Goal: Information Seeking & Learning: Learn about a topic

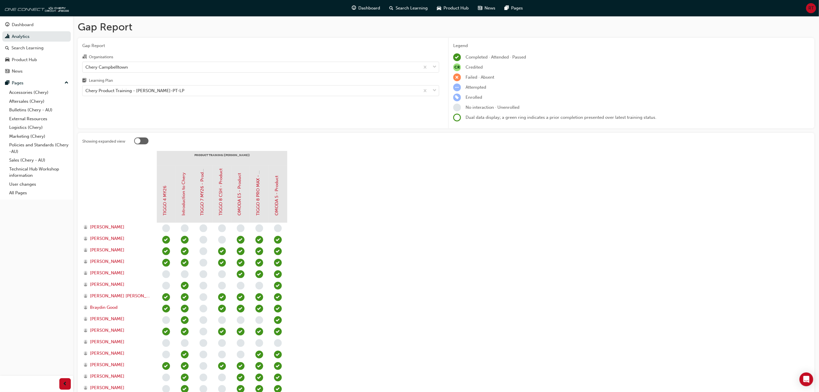
click at [544, 237] on section "PRODUCT TRAINING ([PERSON_NAME]) TIGGO 4 MY26 Introduction to [PERSON_NAME] 7 M…" at bounding box center [446, 336] width 728 height 370
click at [537, 237] on section "PRODUCT TRAINING ([PERSON_NAME]) TIGGO 4 MY26 Introduction to [PERSON_NAME] 7 M…" at bounding box center [446, 336] width 728 height 370
click at [20, 101] on link "Aftersales (Chery)" at bounding box center [39, 101] width 64 height 9
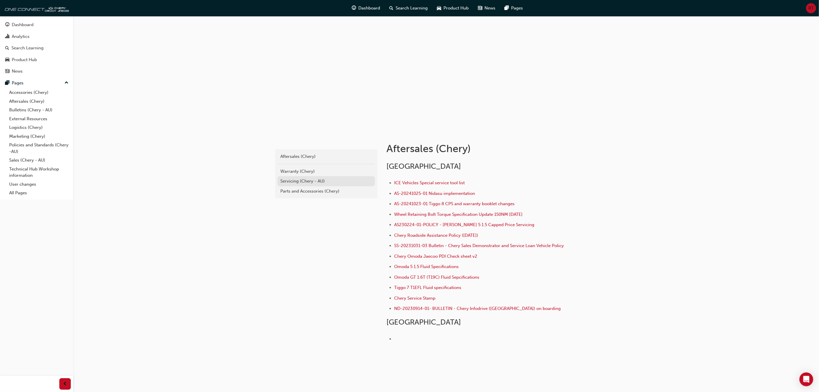
click at [344, 178] on div "Servicing (Chery - AU)" at bounding box center [326, 181] width 92 height 7
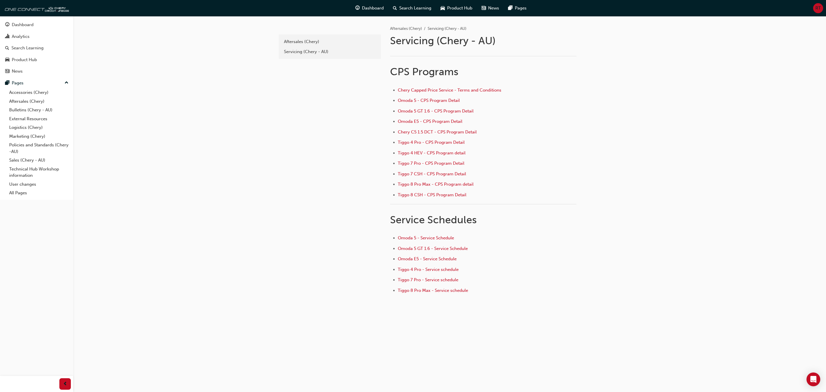
click at [446, 139] on li "Tiggo 4 Pro - CPS Program Detail" at bounding box center [487, 143] width 179 height 8
click at [445, 141] on span "Tiggo 4 Pro - CPS Program Detail" at bounding box center [431, 142] width 67 height 5
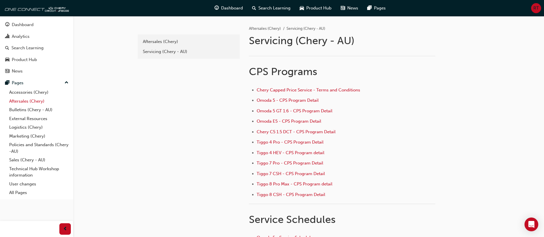
click at [15, 101] on link "Aftersales (Chery)" at bounding box center [39, 101] width 64 height 9
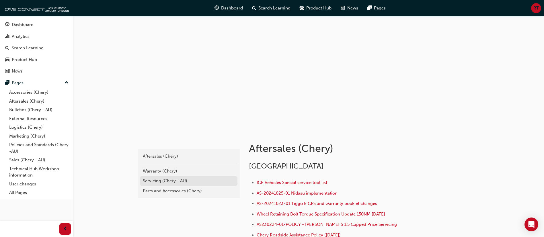
click at [145, 178] on div "Servicing (Chery - AU)" at bounding box center [189, 181] width 92 height 7
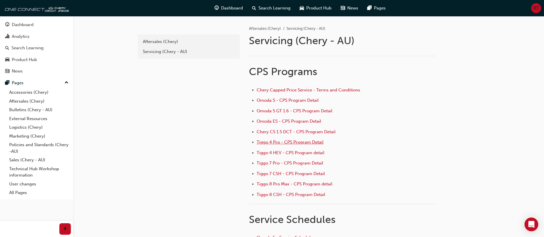
click at [302, 143] on span "Tiggo 4 Pro - CPS Program Detail" at bounding box center [290, 142] width 67 height 5
click at [290, 132] on span "Chery C5 1.5 DCT - CPS Program Detail" at bounding box center [296, 131] width 79 height 5
click at [264, 141] on span "Tiggo 4 Pro - CPS Program Detail" at bounding box center [290, 142] width 67 height 5
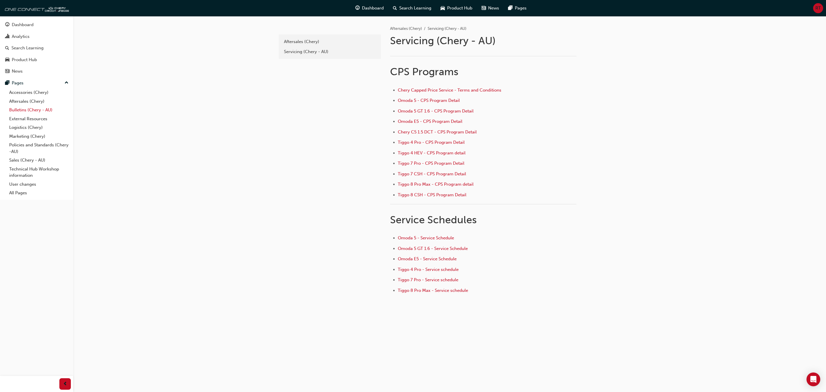
click at [22, 111] on link "Bulletins (Chery - AU)" at bounding box center [39, 110] width 64 height 9
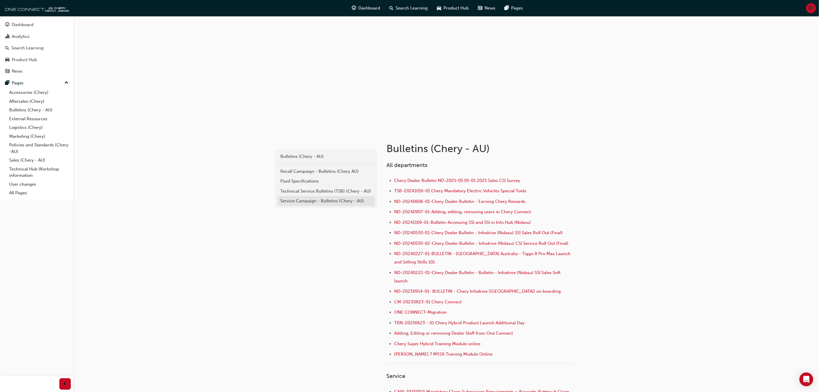
click at [284, 198] on div "Service Campaign - Bulletins (Chery - AU)" at bounding box center [326, 201] width 92 height 7
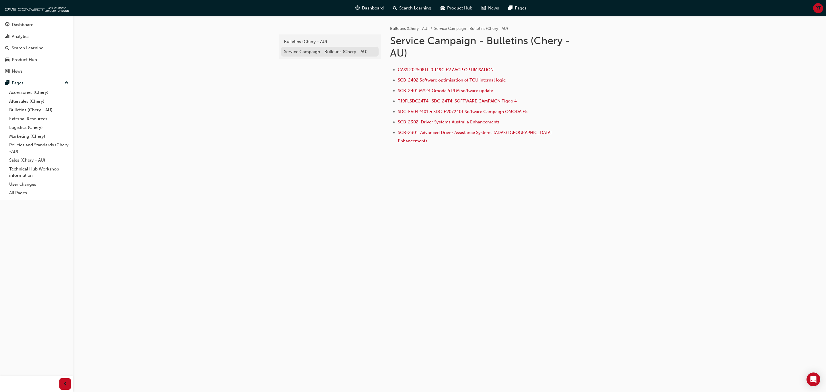
click at [301, 50] on div "Service Campaign - Bulletins (Chery - AU)" at bounding box center [330, 51] width 92 height 7
click at [298, 42] on div "Bulletins (Chery - AU)" at bounding box center [330, 41] width 92 height 7
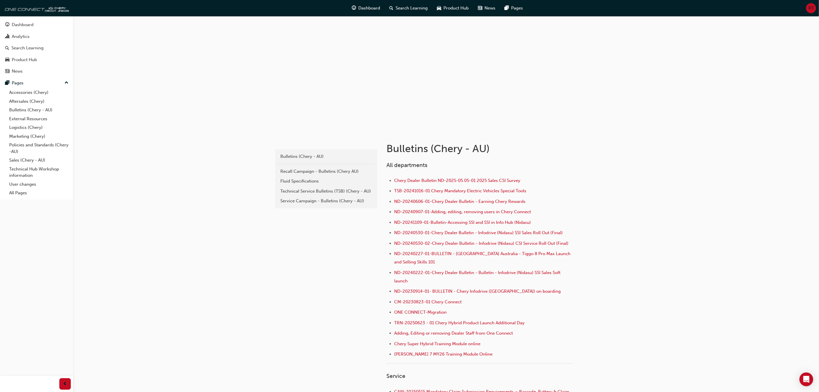
click at [24, 94] on link "Accessories (Chery)" at bounding box center [39, 92] width 64 height 9
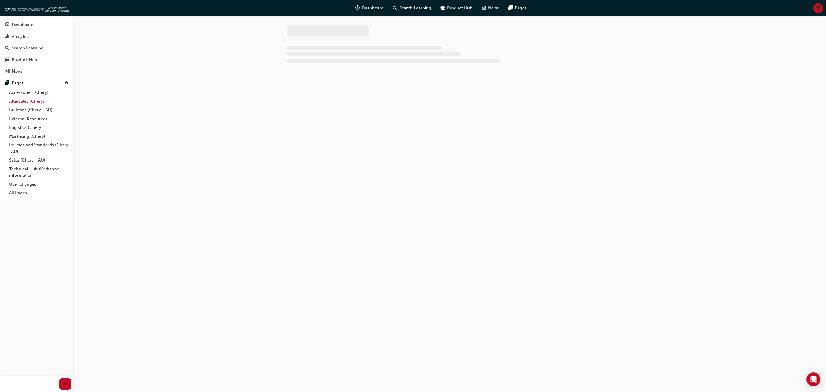
click at [22, 99] on link "Aftersales (Chery)" at bounding box center [39, 101] width 64 height 9
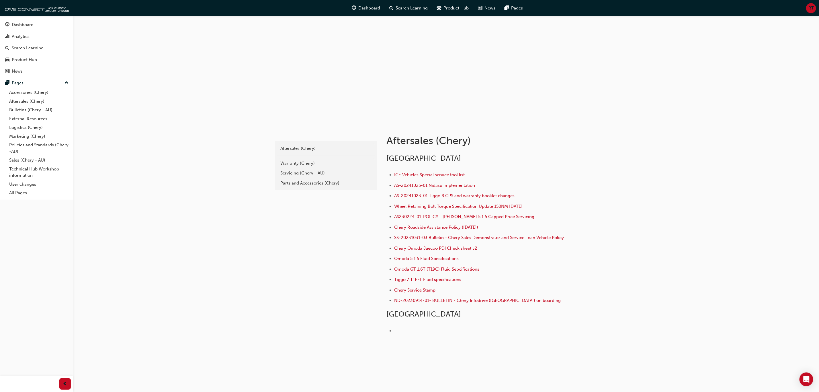
scroll to position [11, 0]
click at [293, 170] on div "Servicing (Chery - AU)" at bounding box center [326, 170] width 92 height 7
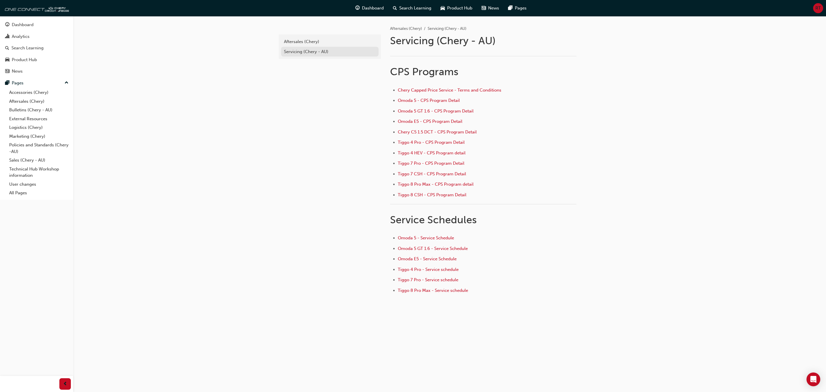
click at [314, 49] on div "Servicing (Chery - AU)" at bounding box center [330, 51] width 92 height 7
click at [442, 267] on span "Tiggo 4 Pro - Service schedule" at bounding box center [428, 269] width 61 height 5
click at [435, 154] on li "Tiggo 4 HEV - CPS Program detail" at bounding box center [487, 153] width 179 height 8
click at [446, 150] on span "Tiggo 4 HEV - CPS Program detail" at bounding box center [432, 152] width 68 height 5
click at [294, 52] on div "Servicing (Chery - AU)" at bounding box center [330, 51] width 92 height 7
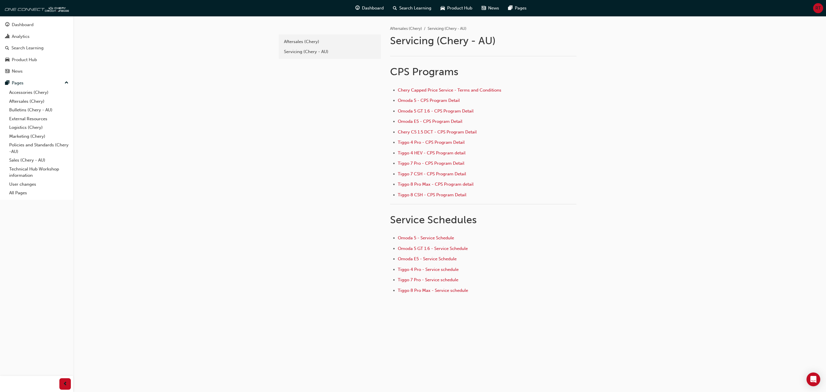
drag, startPoint x: 585, startPoint y: 142, endPoint x: 593, endPoint y: 143, distance: 7.8
click at [588, 143] on div "﻿ CPS Programs Chery Capped Price Service - Terms and Conditions Omoda 5 - CPS …" at bounding box center [501, 172] width 223 height 246
drag, startPoint x: 300, startPoint y: 167, endPoint x: 319, endPoint y: 167, distance: 18.4
click at [300, 167] on div "e6c2693e-bd68-4b6f-9019-2b26792c3ad4 Aftersales (Chery) Servicing (Chery - AU)" at bounding box center [329, 167] width 103 height 302
drag, startPoint x: 28, startPoint y: 37, endPoint x: 33, endPoint y: 37, distance: 5.2
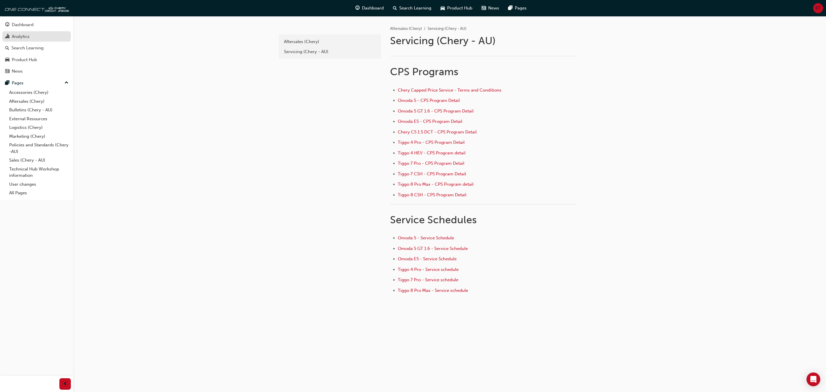
click at [28, 37] on div "Analytics" at bounding box center [21, 36] width 18 height 7
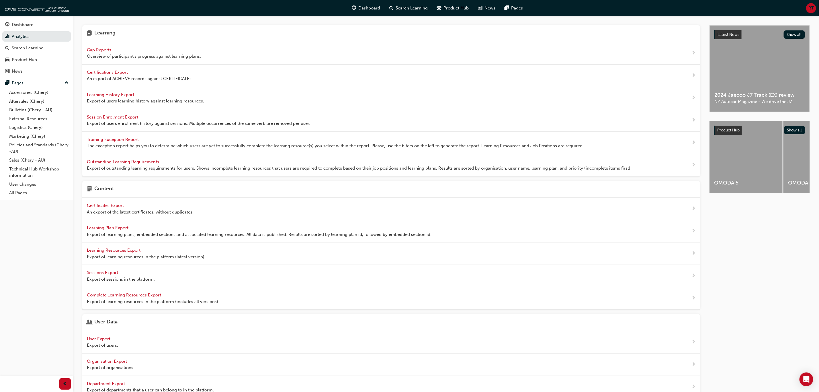
click at [89, 48] on span "Gap Reports" at bounding box center [100, 49] width 26 height 5
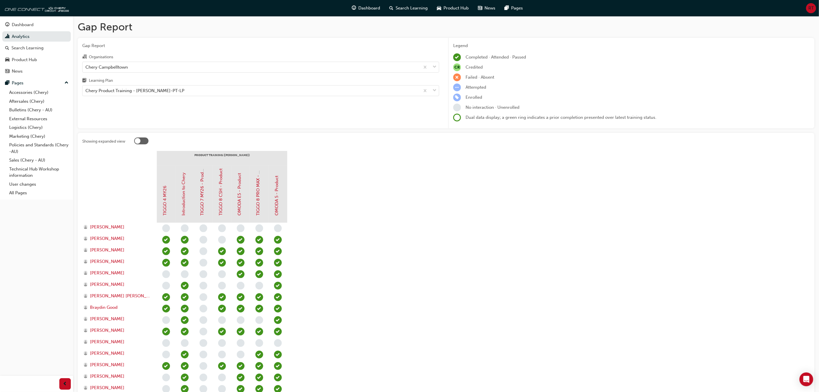
click at [498, 291] on section "PRODUCT TRAINING ([PERSON_NAME]) TIGGO 4 MY26 Introduction to [PERSON_NAME] 7 M…" at bounding box center [446, 336] width 728 height 370
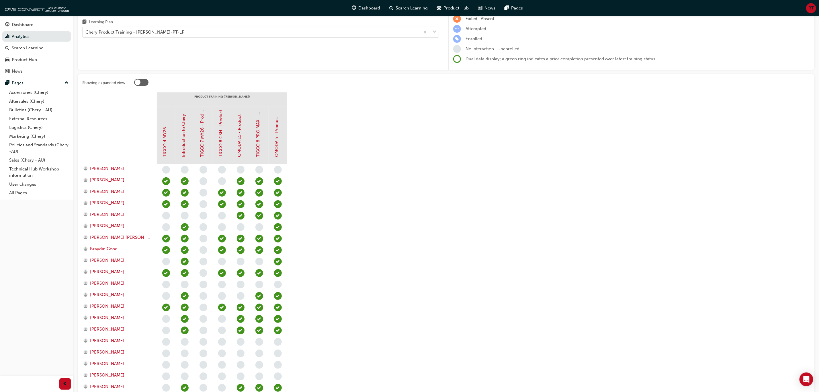
scroll to position [86, 0]
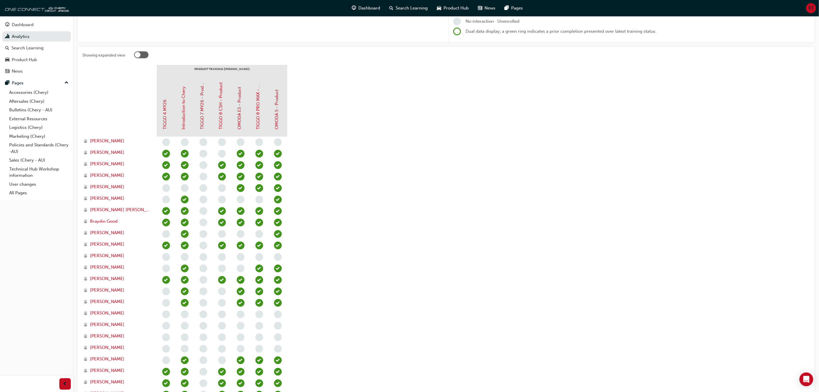
click at [407, 331] on section "PRODUCT TRAINING ([PERSON_NAME]) TIGGO 4 MY26 Introduction to [PERSON_NAME] 7 M…" at bounding box center [446, 250] width 728 height 370
click at [496, 301] on section "PRODUCT TRAINING ([PERSON_NAME]) TIGGO 4 MY26 Introduction to [PERSON_NAME] 7 M…" at bounding box center [446, 250] width 728 height 370
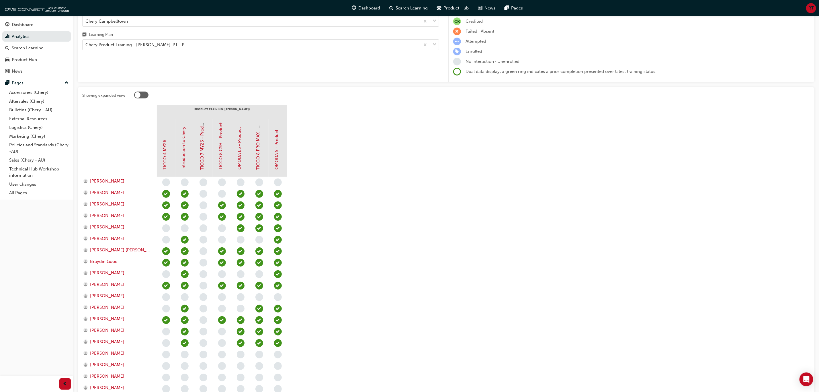
scroll to position [0, 0]
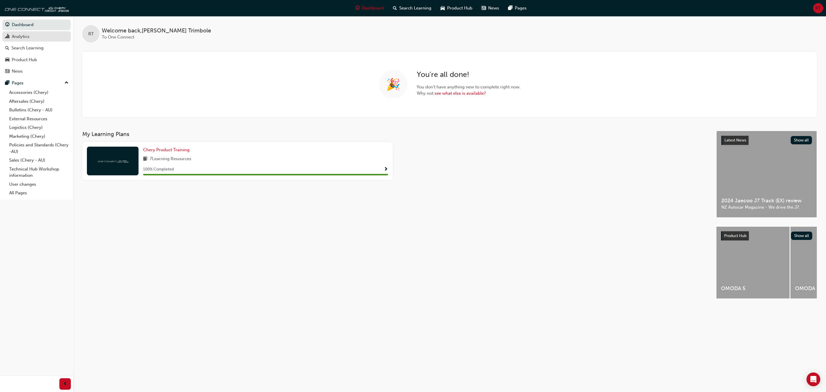
click at [36, 39] on div "Analytics" at bounding box center [36, 36] width 63 height 7
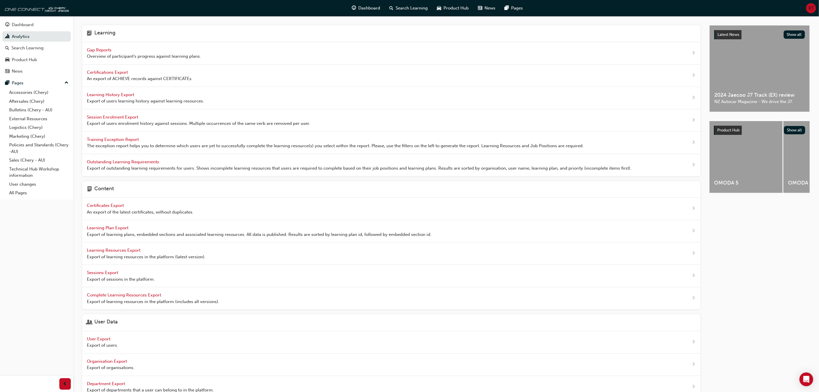
click at [90, 48] on span "Gap Reports" at bounding box center [100, 49] width 26 height 5
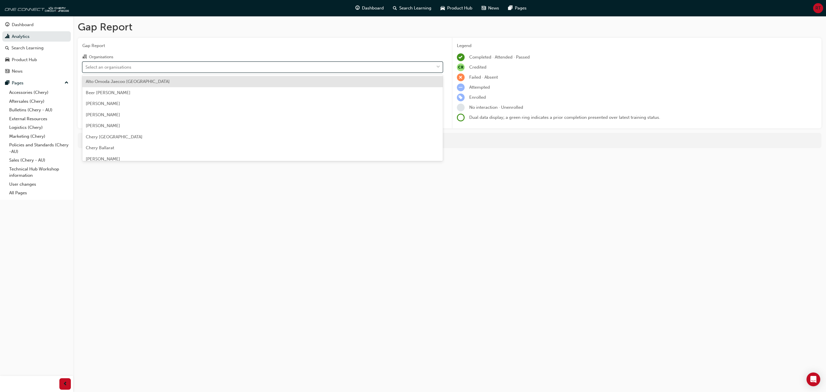
drag, startPoint x: 179, startPoint y: 69, endPoint x: 175, endPoint y: 69, distance: 3.4
click at [176, 69] on div "Select an organisations" at bounding box center [258, 67] width 351 height 10
click at [86, 69] on input "Organisations option Alto Omoda Jaecoo [GEOGRAPHIC_DATA] focused, 1 of 165. 165…" at bounding box center [85, 66] width 1 height 5
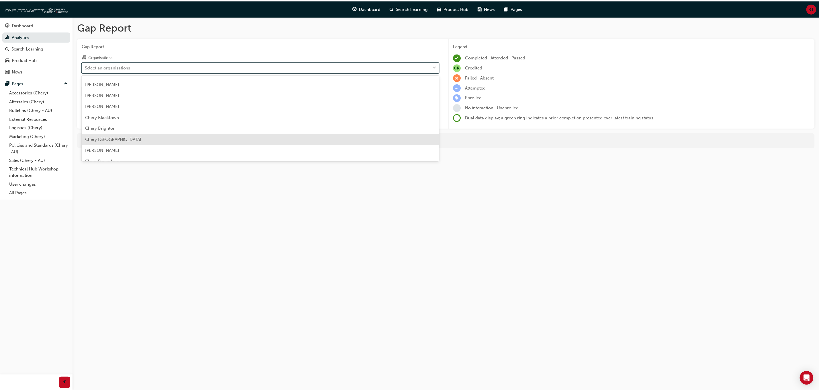
scroll to position [129, 0]
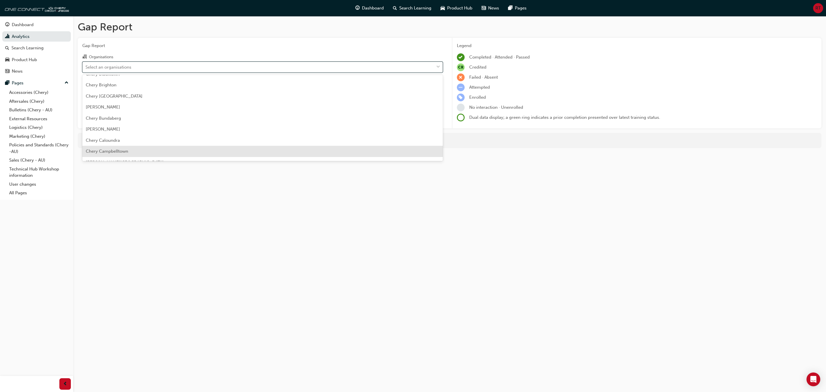
click at [207, 150] on div "Chery Campbelltown" at bounding box center [262, 151] width 360 height 11
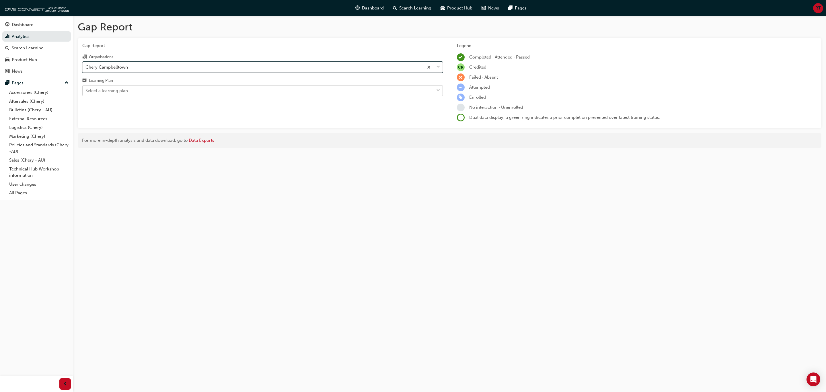
click at [171, 94] on div "Select a learning plan" at bounding box center [258, 91] width 351 height 10
click at [86, 93] on input "Learning Plan Select a learning plan" at bounding box center [85, 90] width 1 height 5
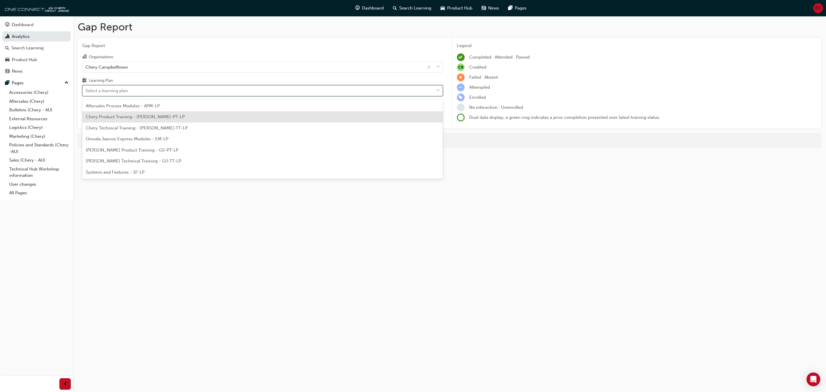
click at [174, 110] on div "Aftersales Process Modules - APM-LP" at bounding box center [262, 105] width 360 height 11
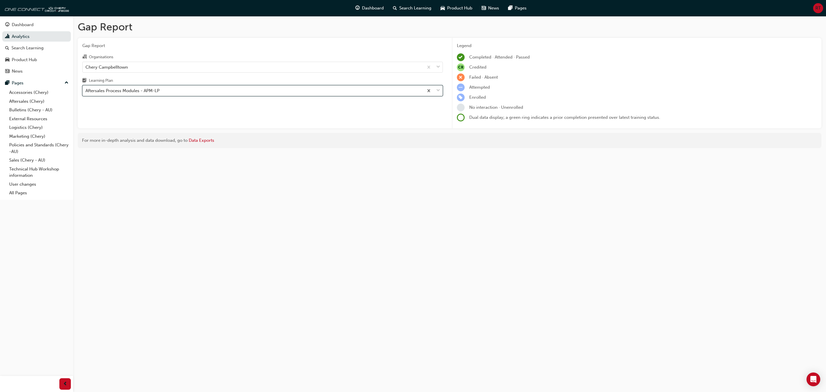
click at [172, 95] on div "Aftersales Process Modules - APM-LP" at bounding box center [253, 91] width 341 height 10
click at [86, 93] on input "Learning Plan option Aftersales Process Modules - APM-LP, selected. 0 results a…" at bounding box center [85, 90] width 1 height 5
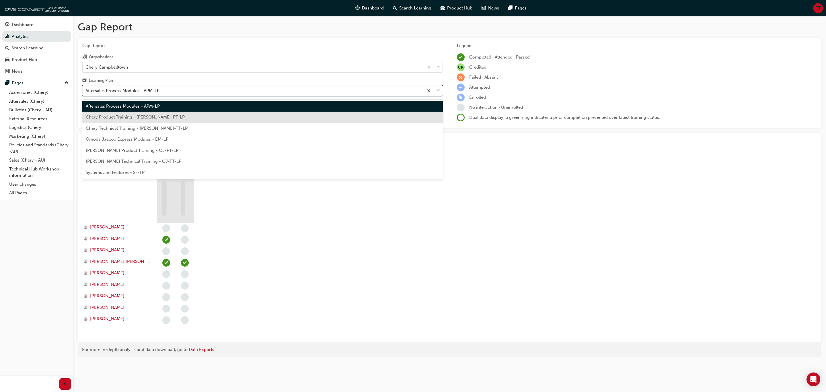
click at [161, 120] on div "Chery Product Training - [PERSON_NAME]-PT-LP" at bounding box center [262, 117] width 360 height 11
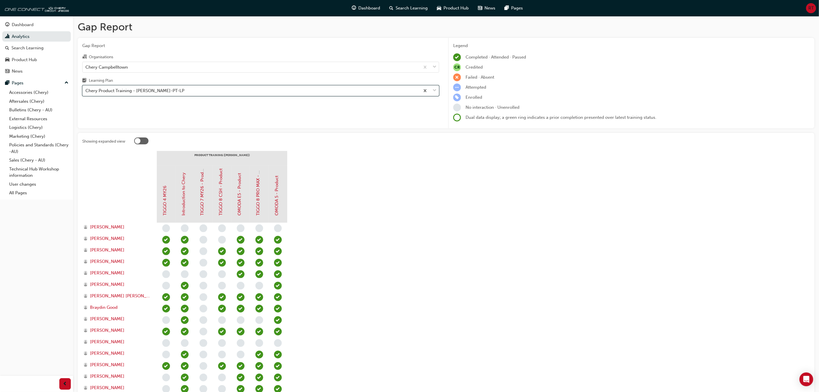
click at [348, 239] on section "PRODUCT TRAINING ([PERSON_NAME]) TIGGO 4 MY26 Introduction to [PERSON_NAME] 7 M…" at bounding box center [446, 336] width 728 height 370
drag, startPoint x: 415, startPoint y: 270, endPoint x: 412, endPoint y: 272, distance: 3.8
click at [412, 272] on section "PRODUCT TRAINING ([PERSON_NAME]) TIGGO 4 MY26 Introduction to [PERSON_NAME] 7 M…" at bounding box center [446, 336] width 728 height 370
click at [339, 220] on section "PRODUCT TRAINING ([PERSON_NAME]) TIGGO 4 MY26 Introduction to [PERSON_NAME] 7 M…" at bounding box center [446, 336] width 728 height 370
click at [400, 234] on section "PRODUCT TRAINING ([PERSON_NAME]) TIGGO 4 MY26 Introduction to [PERSON_NAME] 7 M…" at bounding box center [446, 336] width 728 height 370
